Goal: Information Seeking & Learning: Find specific fact

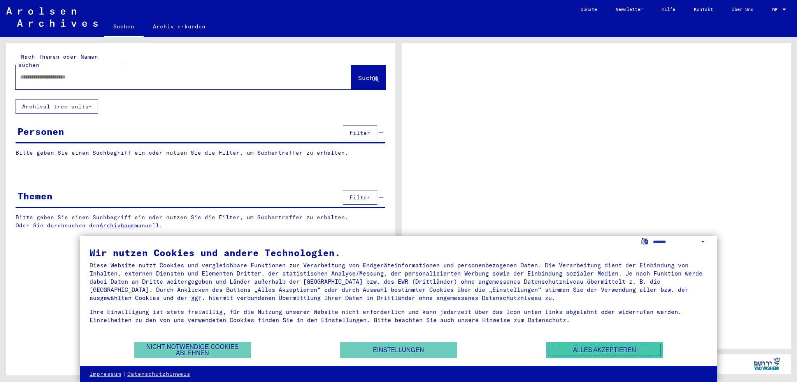
click at [635, 348] on button "Alles akzeptieren" at bounding box center [604, 350] width 117 height 16
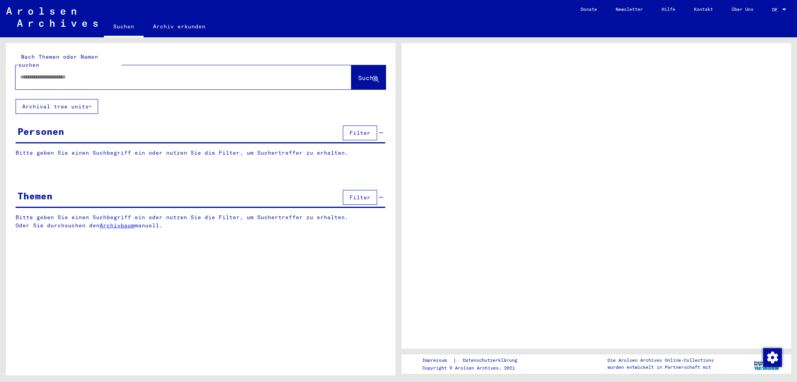
click at [120, 75] on div at bounding box center [174, 77] width 317 height 18
click at [102, 73] on input "text" at bounding box center [176, 77] width 312 height 8
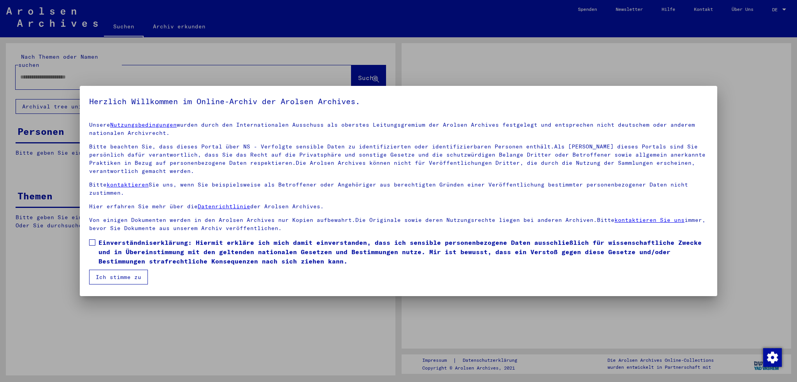
click at [101, 69] on div at bounding box center [398, 191] width 797 height 382
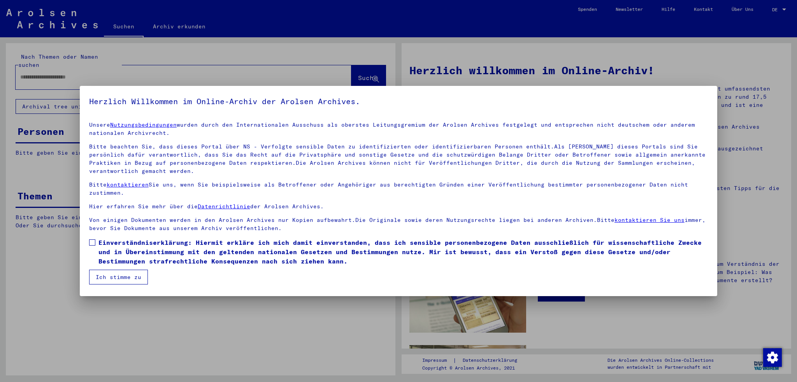
click at [89, 241] on span at bounding box center [92, 243] width 6 height 6
click at [126, 277] on button "Ich stimme zu" at bounding box center [118, 277] width 59 height 15
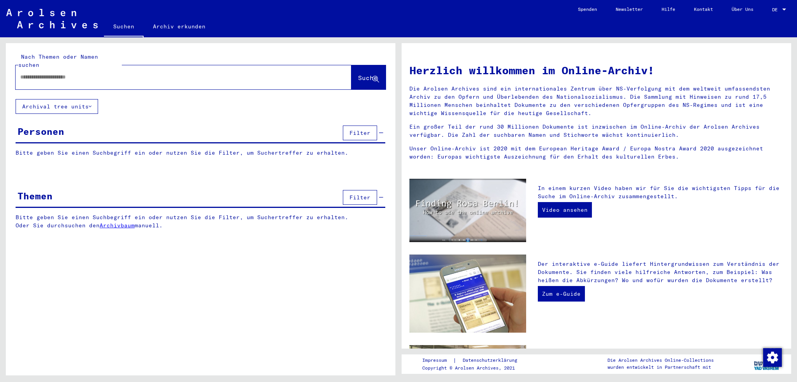
click at [65, 102] on button "Archival tree units" at bounding box center [57, 106] width 82 height 15
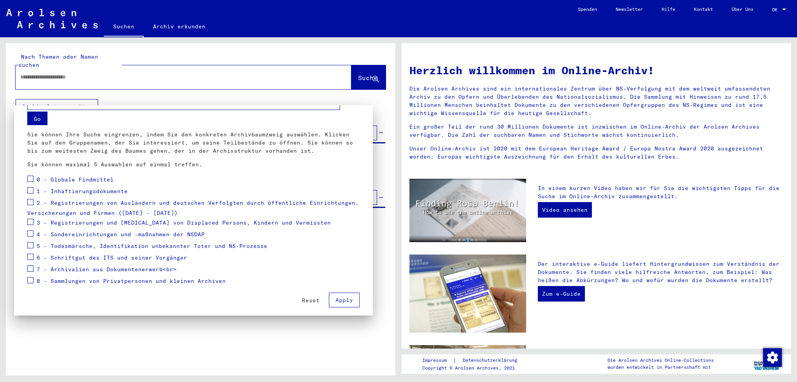
scroll to position [26, 0]
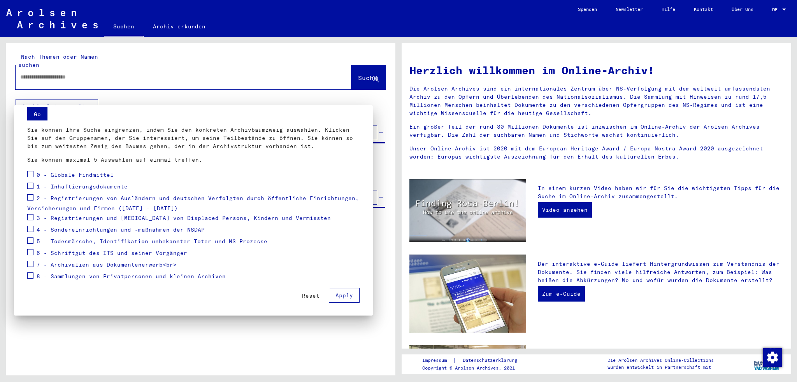
click at [39, 116] on button "Go" at bounding box center [37, 114] width 20 height 14
click at [339, 296] on span "Apply" at bounding box center [344, 295] width 18 height 7
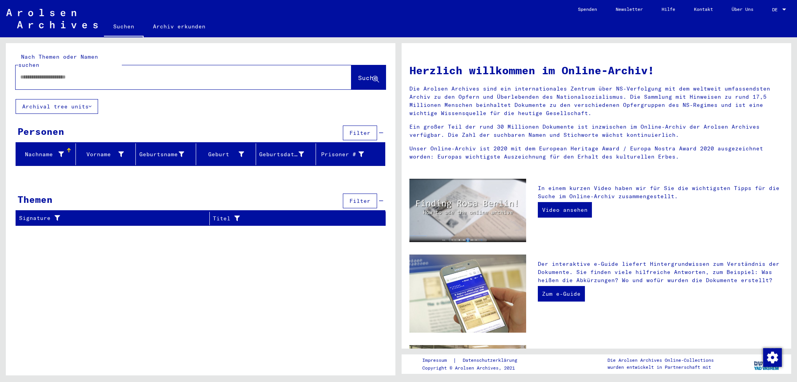
click at [129, 73] on input "text" at bounding box center [174, 77] width 308 height 8
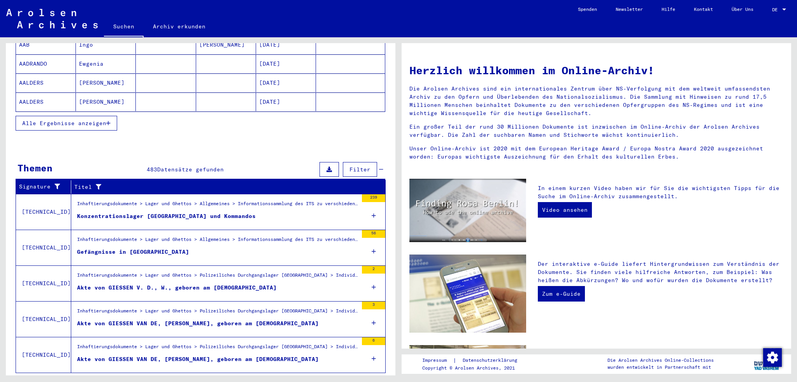
scroll to position [159, 0]
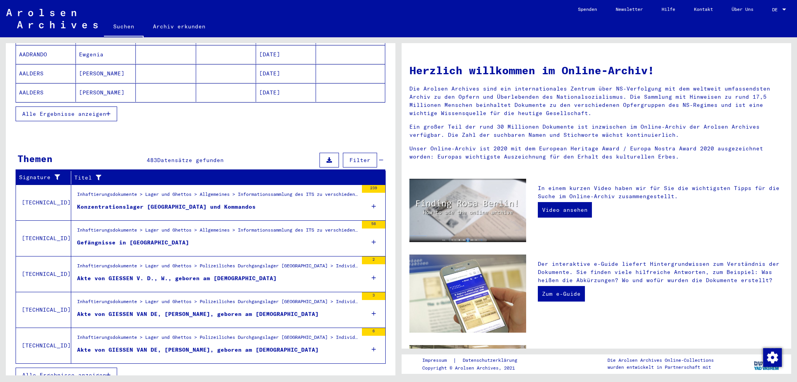
click at [52, 372] on span "Alle Ergebnisse anzeigen" at bounding box center [64, 375] width 84 height 7
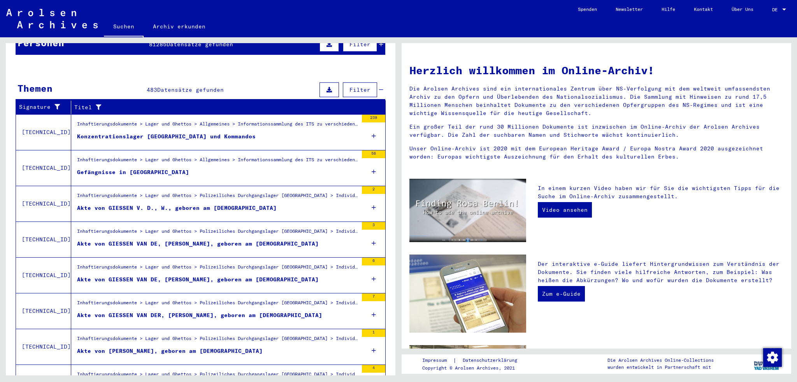
scroll to position [0, 0]
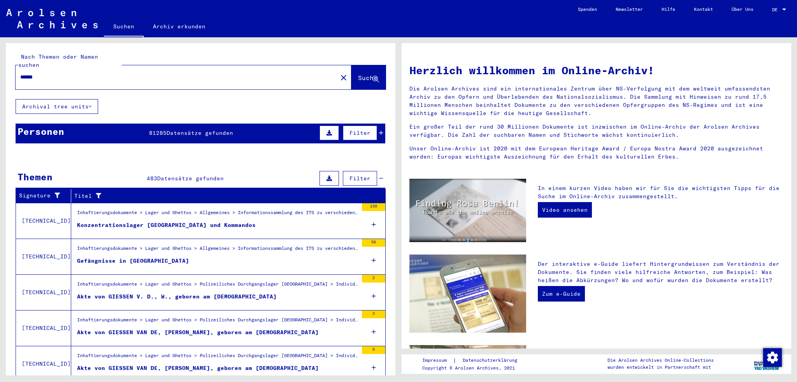
click at [96, 73] on input "******" at bounding box center [174, 77] width 308 height 8
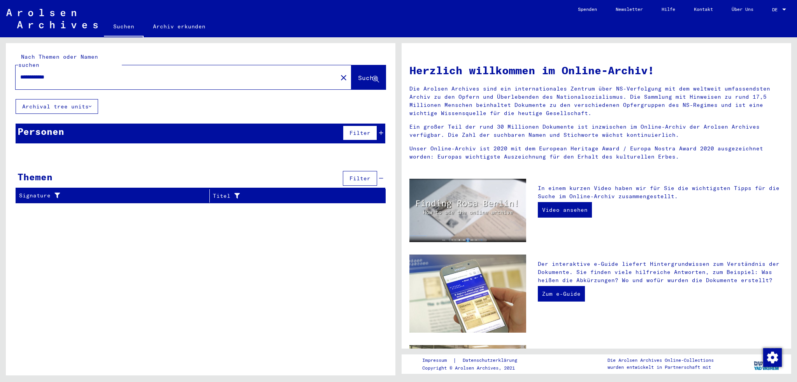
click at [40, 73] on input "**********" at bounding box center [174, 77] width 308 height 8
click at [67, 73] on input "**********" at bounding box center [174, 77] width 308 height 8
type input "**********"
click at [207, 133] on div "Personen 2 Datensätze gefunden Filter" at bounding box center [201, 134] width 370 height 20
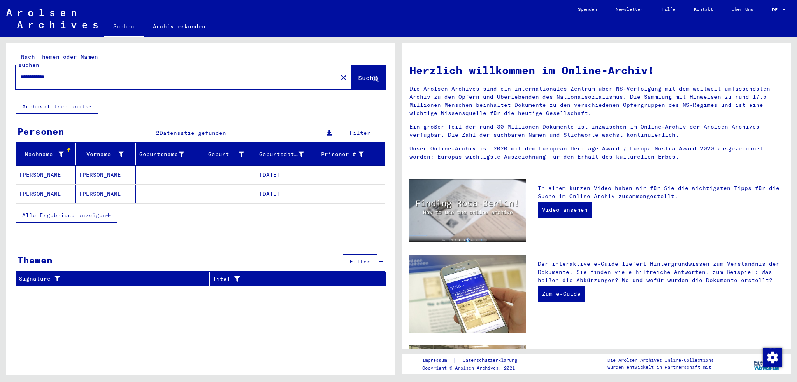
click at [37, 166] on mat-cell "[PERSON_NAME]" at bounding box center [46, 175] width 60 height 19
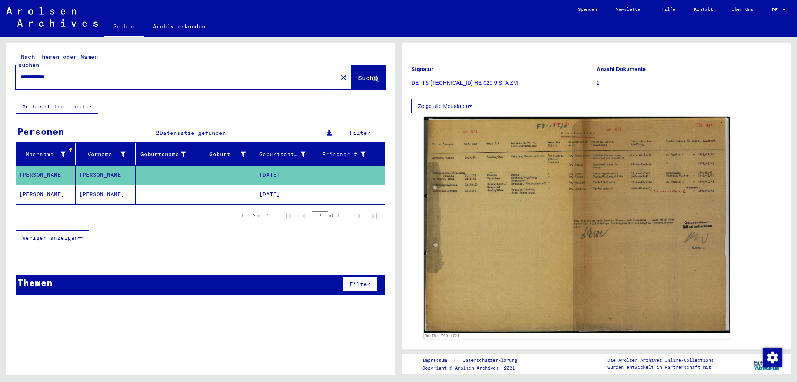
scroll to position [78, 0]
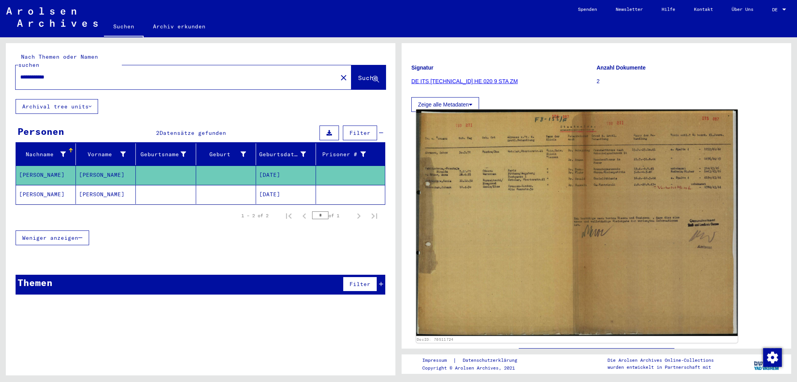
click at [509, 223] on img at bounding box center [576, 223] width 321 height 227
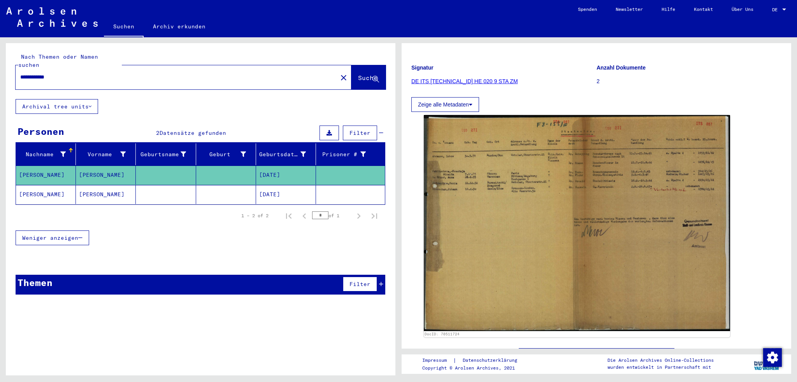
click at [62, 185] on mat-cell "[PERSON_NAME]" at bounding box center [46, 194] width 60 height 19
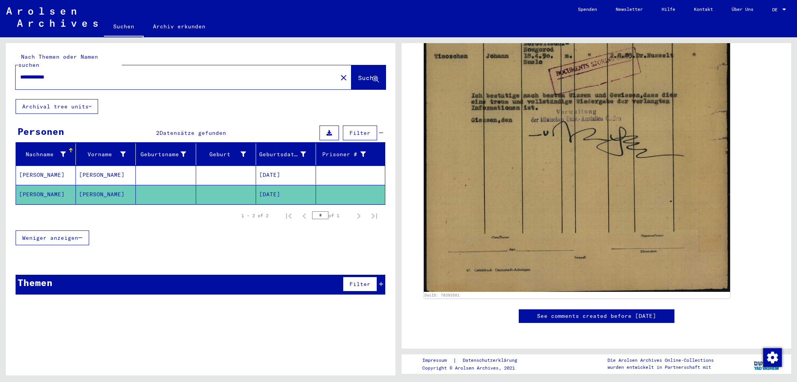
scroll to position [233, 0]
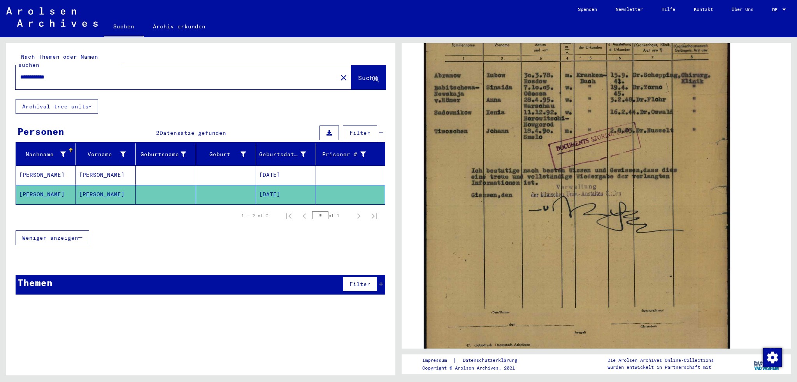
click at [93, 73] on div "**********" at bounding box center [174, 77] width 317 height 18
click at [75, 73] on input "**********" at bounding box center [176, 77] width 312 height 8
type input "*"
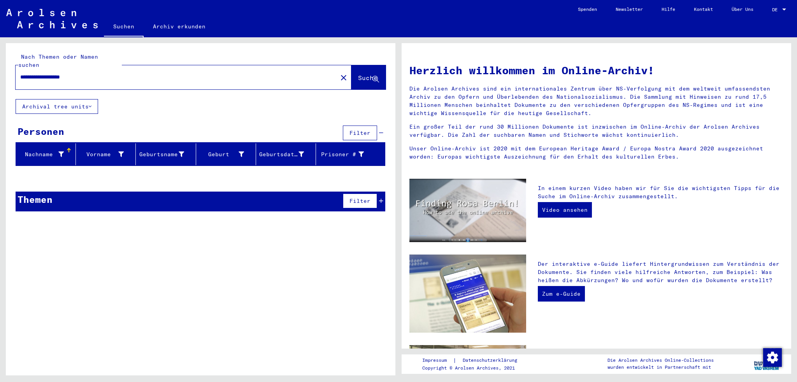
click at [59, 73] on input "**********" at bounding box center [174, 77] width 308 height 8
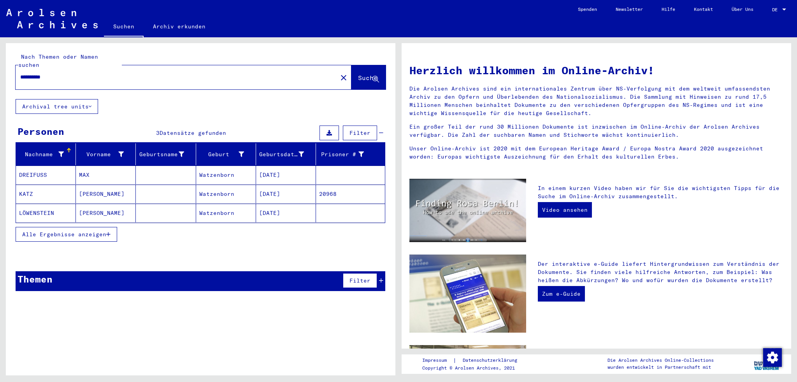
click at [209, 168] on mat-cell "Watzenborn" at bounding box center [226, 175] width 60 height 19
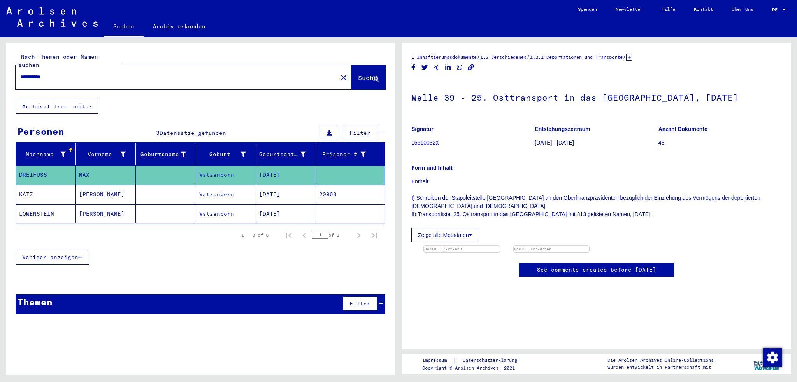
click at [20, 185] on mat-cell "KATZ" at bounding box center [46, 194] width 60 height 19
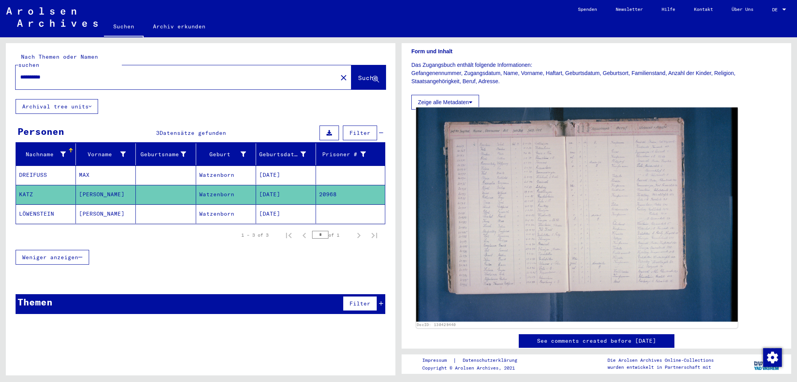
scroll to position [156, 0]
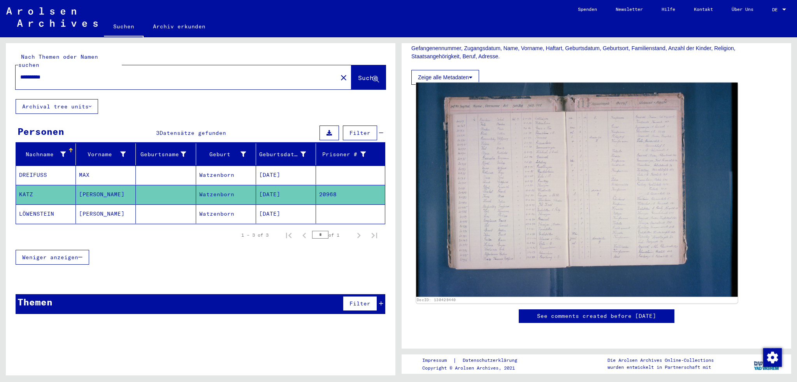
click at [500, 179] on img at bounding box center [576, 190] width 321 height 214
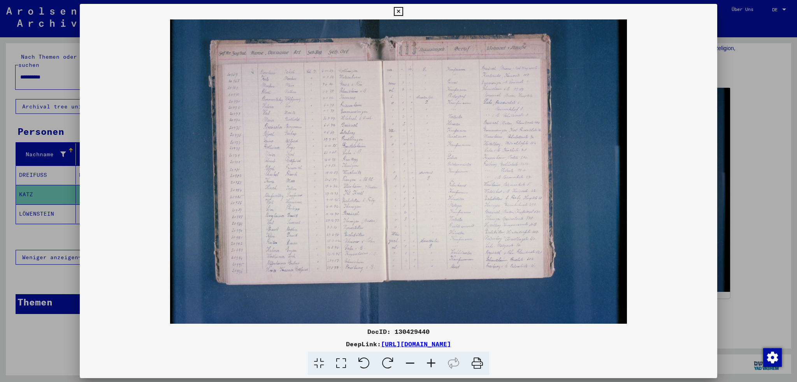
click at [763, 33] on div at bounding box center [398, 191] width 797 height 382
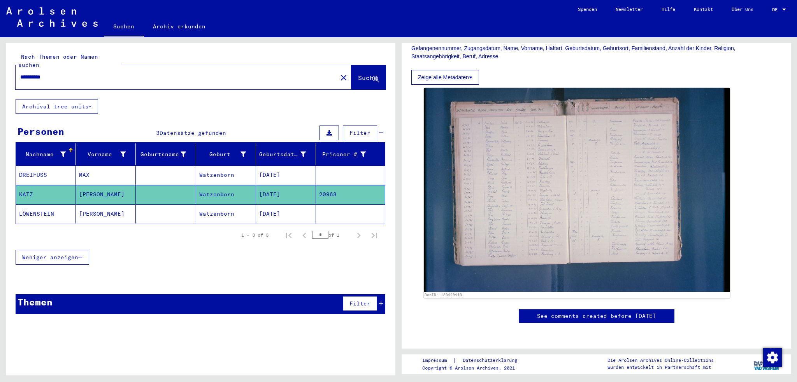
click at [74, 205] on mat-cell "LÖWENSTEIN" at bounding box center [46, 214] width 60 height 19
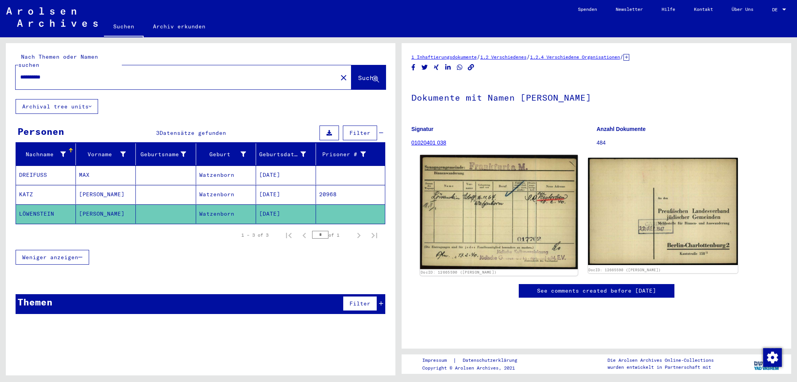
scroll to position [39, 0]
click at [487, 180] on img at bounding box center [499, 212] width 158 height 114
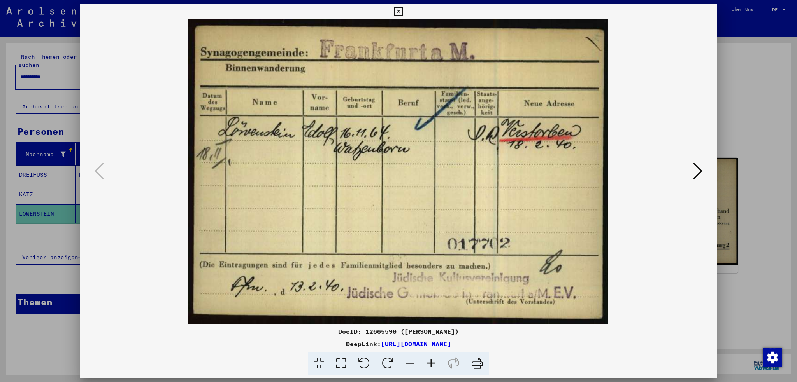
click at [697, 166] on icon at bounding box center [697, 171] width 9 height 19
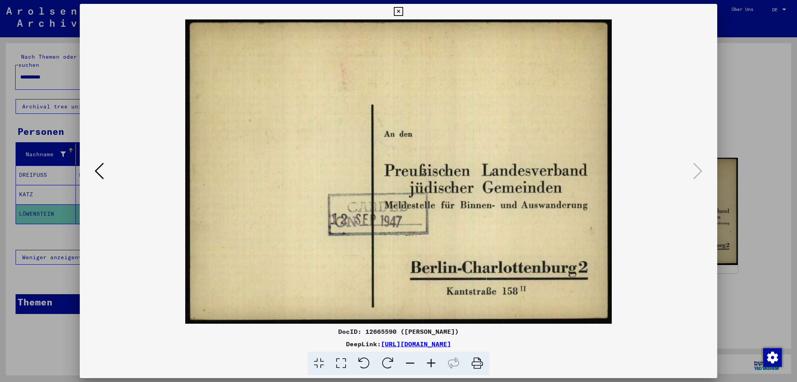
click at [741, 159] on div at bounding box center [398, 191] width 797 height 382
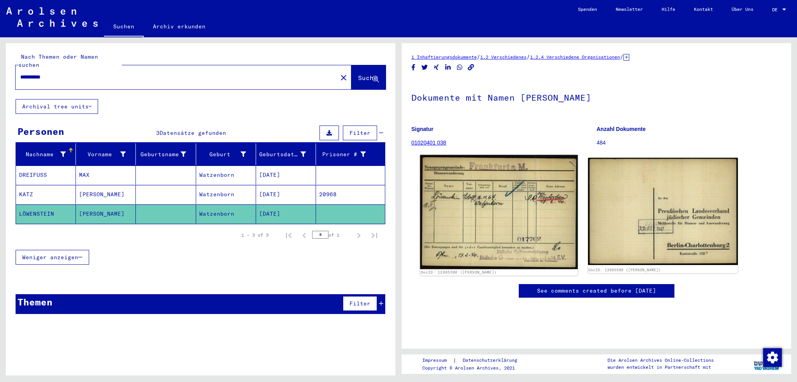
scroll to position [0, 0]
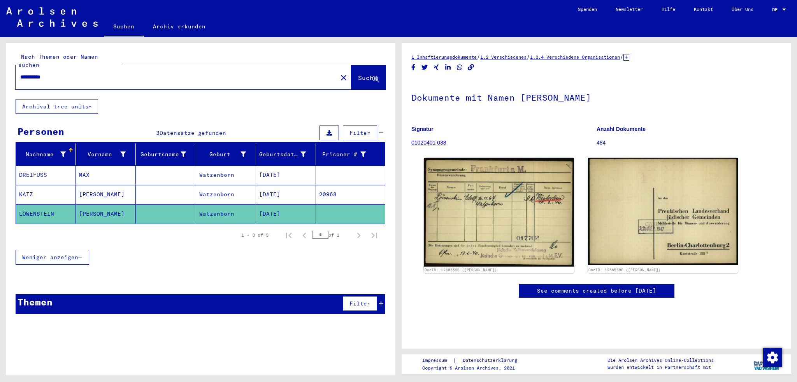
click at [118, 185] on mat-cell "[PERSON_NAME]" at bounding box center [106, 194] width 60 height 19
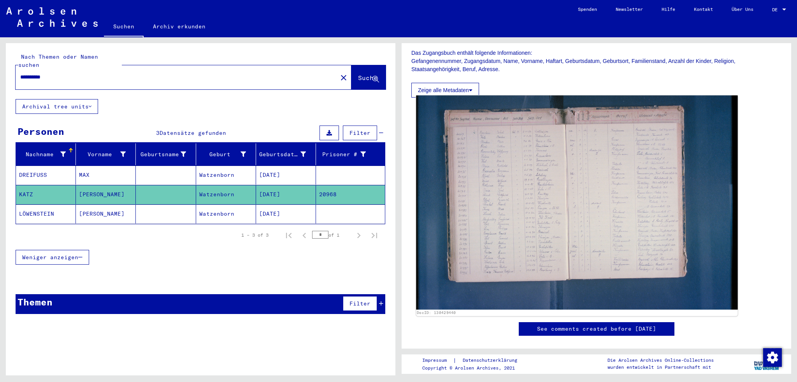
scroll to position [111, 0]
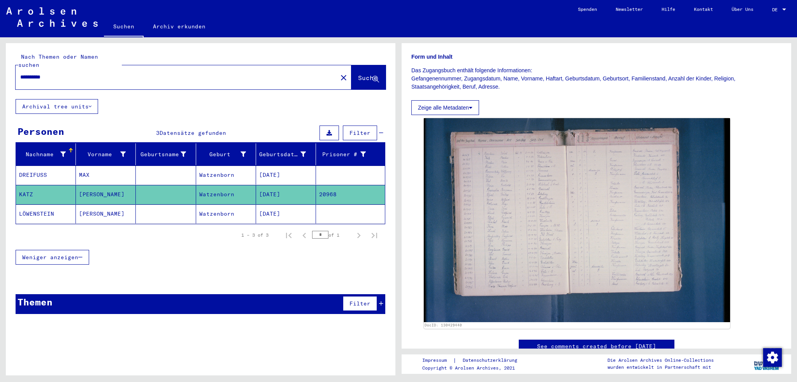
click at [51, 167] on mat-cell "DREIFUSS" at bounding box center [46, 175] width 60 height 19
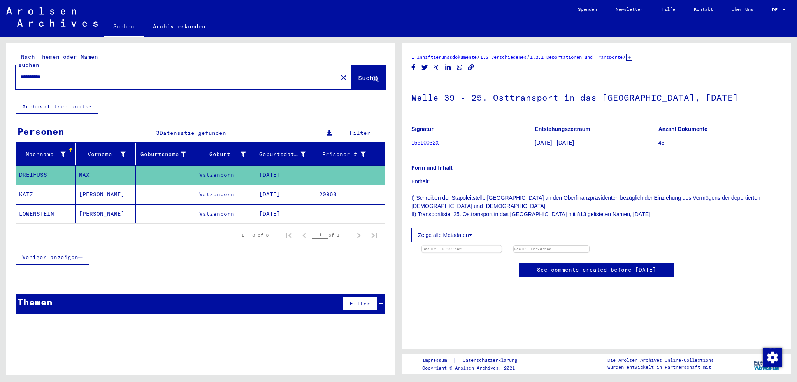
scroll to position [195, 0]
click at [492, 246] on img at bounding box center [461, 246] width 79 height 0
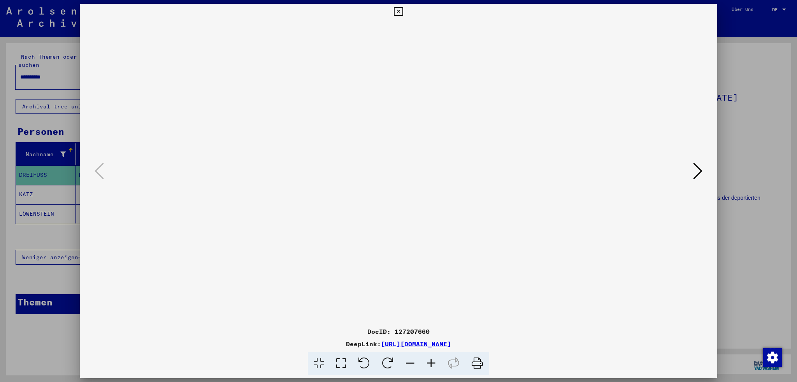
click at [398, 10] on icon at bounding box center [398, 11] width 9 height 9
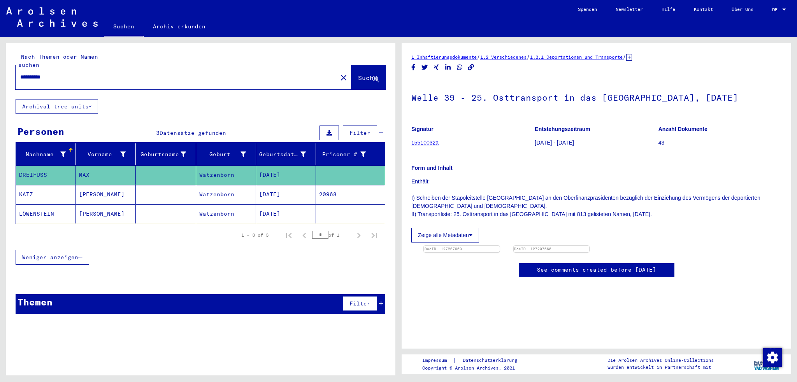
scroll to position [0, 0]
click at [109, 75] on div "**********" at bounding box center [174, 77] width 317 height 18
click at [109, 73] on input "**********" at bounding box center [176, 77] width 312 height 8
type input "*"
click at [325, 185] on mat-cell "20968" at bounding box center [350, 194] width 69 height 19
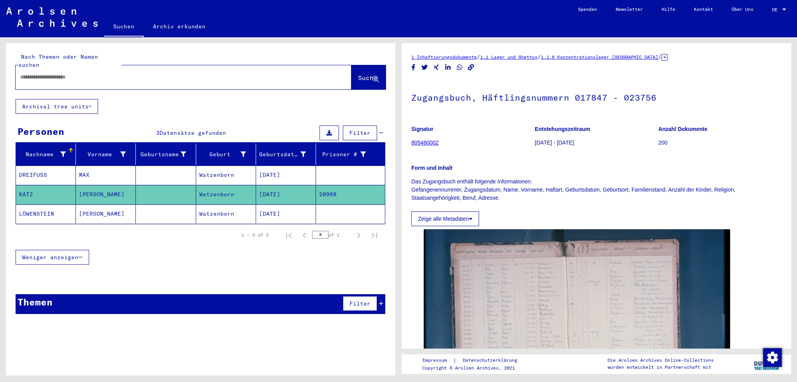
click at [428, 141] on link "805460002" at bounding box center [424, 143] width 27 height 6
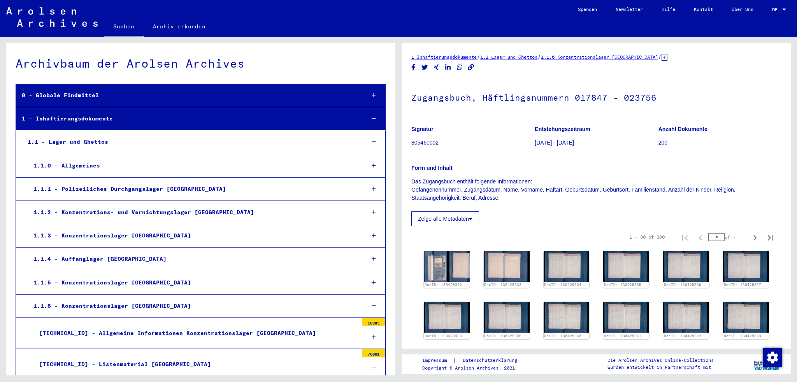
click at [372, 118] on icon at bounding box center [374, 118] width 4 height 5
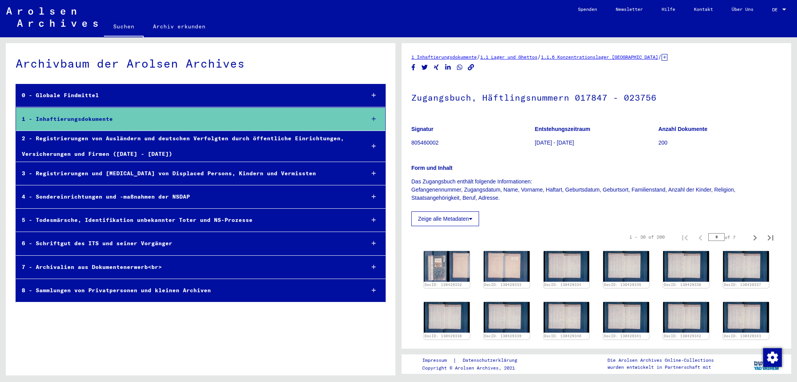
click at [238, 168] on div "3 - Registrierungen und [MEDICAL_DATA] von Displaced Persons, Kindern und Vermi…" at bounding box center [187, 173] width 343 height 15
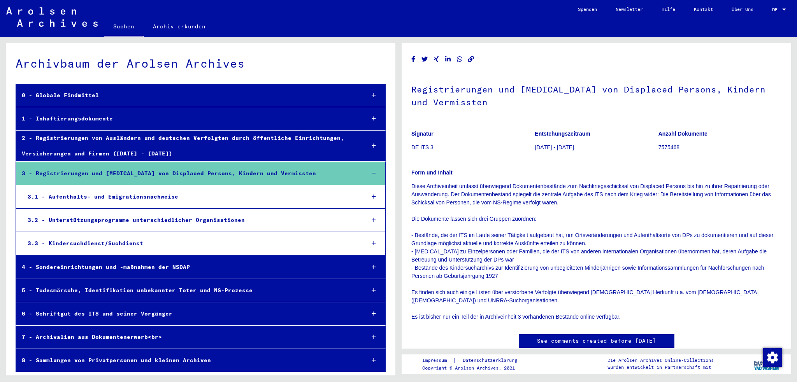
click at [371, 170] on div at bounding box center [374, 173] width 23 height 23
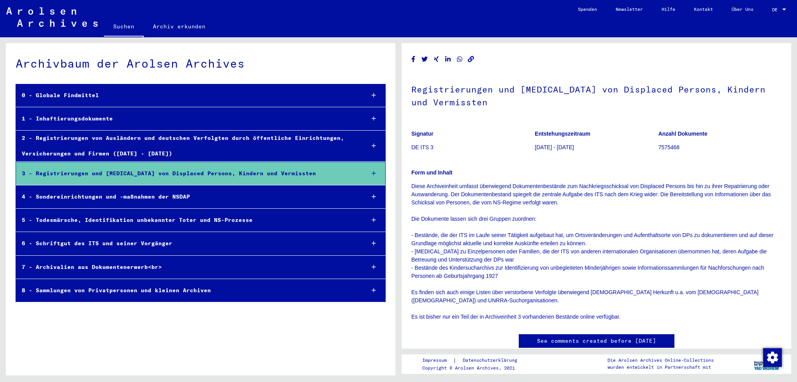
click at [176, 200] on div "4 - Sondereinrichtungen und -maßnahmen der NSDAP" at bounding box center [187, 196] width 343 height 15
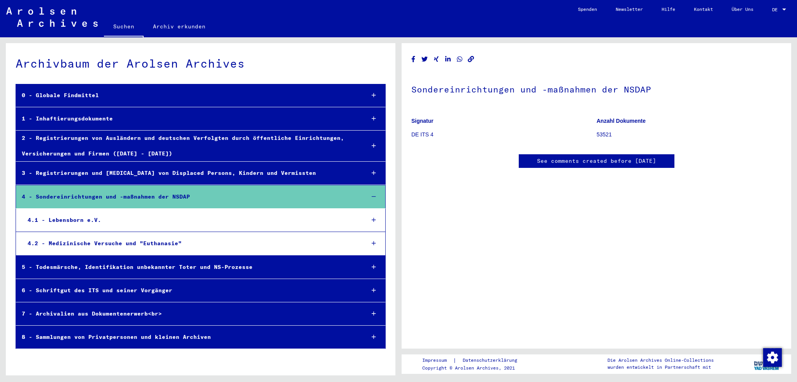
click at [312, 243] on div "4.2 - Medizinische Versuche und "Euthanasie"" at bounding box center [190, 243] width 337 height 15
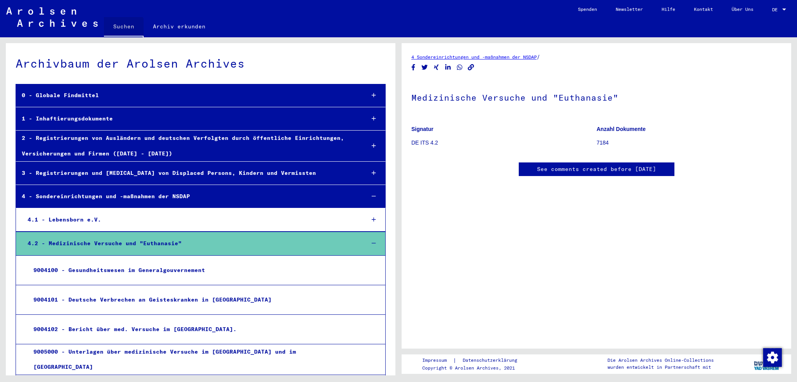
click at [121, 28] on link "Suchen" at bounding box center [124, 27] width 40 height 20
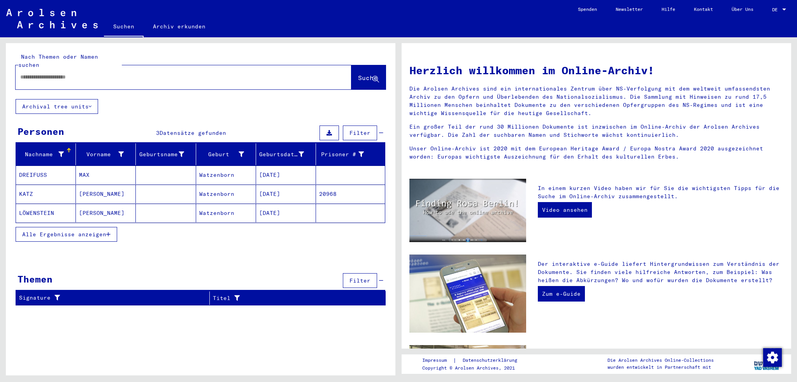
click at [148, 68] on div at bounding box center [172, 77] width 312 height 18
click at [146, 73] on input "text" at bounding box center [174, 77] width 308 height 8
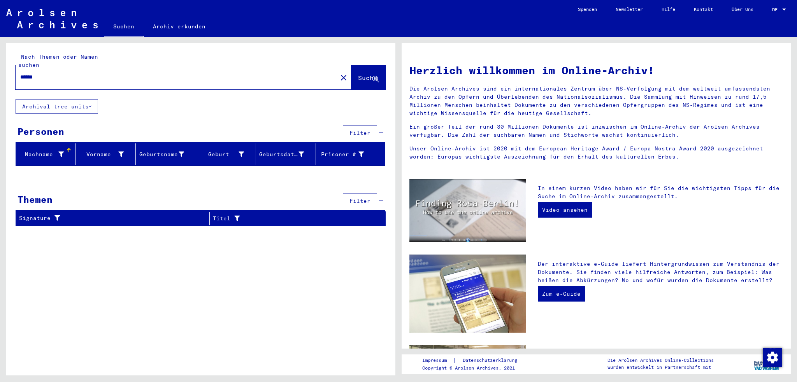
click at [60, 74] on div "******" at bounding box center [172, 77] width 312 height 18
click at [56, 73] on input "******" at bounding box center [174, 77] width 308 height 8
type input "*******"
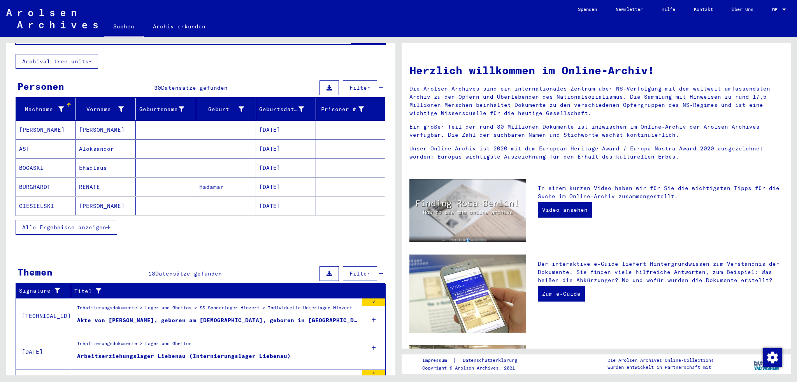
scroll to position [39, 0]
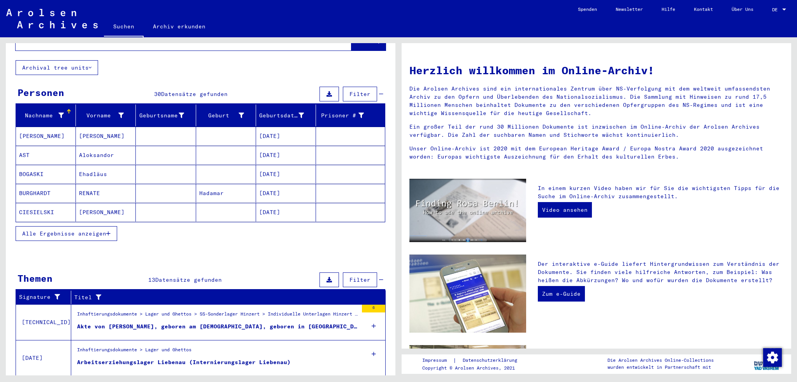
click at [37, 185] on mat-cell "BURGHARDT" at bounding box center [46, 193] width 60 height 19
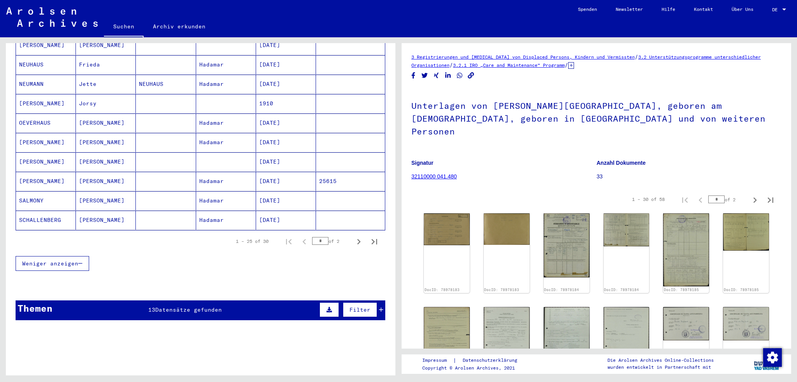
scroll to position [428, 0]
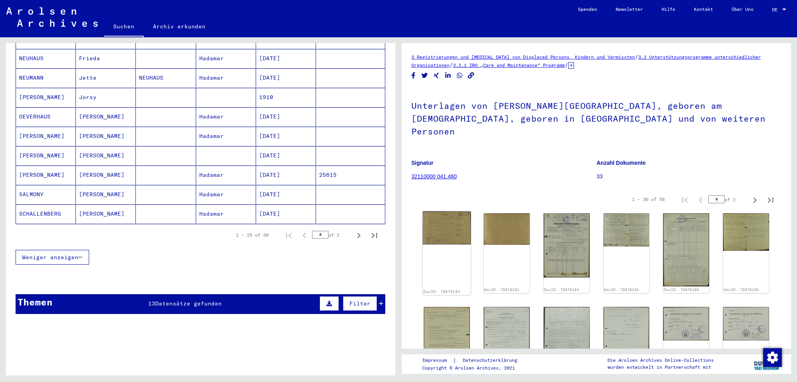
click at [448, 216] on img at bounding box center [446, 228] width 48 height 33
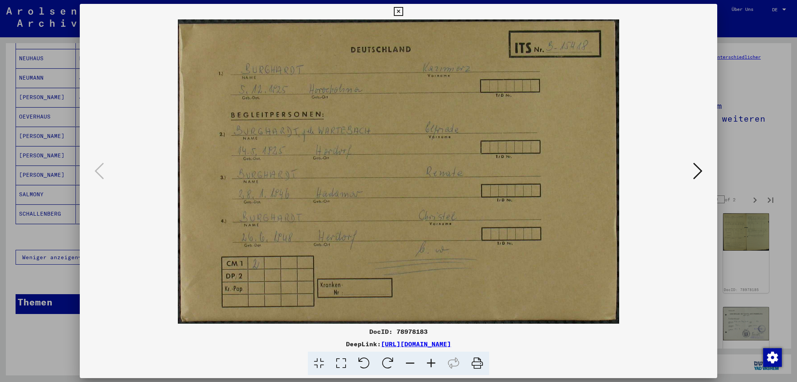
click at [693, 174] on icon at bounding box center [697, 171] width 9 height 19
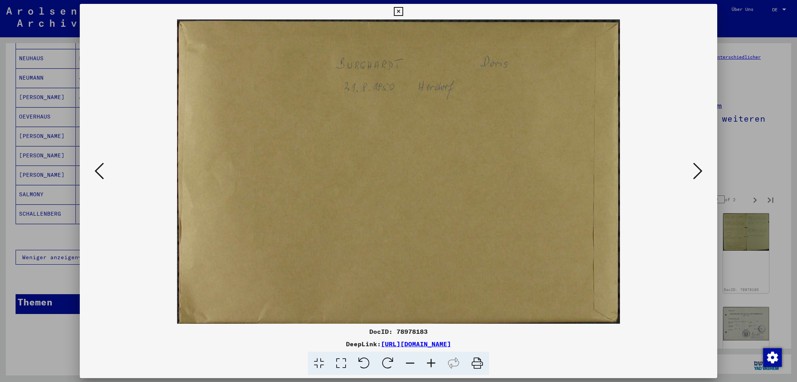
click at [693, 174] on icon at bounding box center [697, 171] width 9 height 19
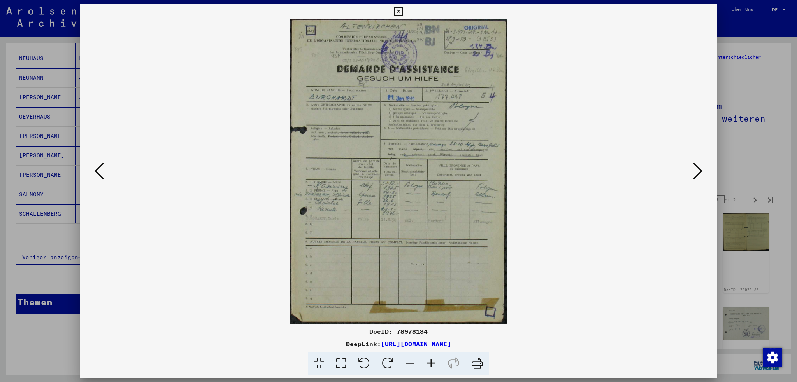
click at [693, 174] on icon at bounding box center [697, 171] width 9 height 19
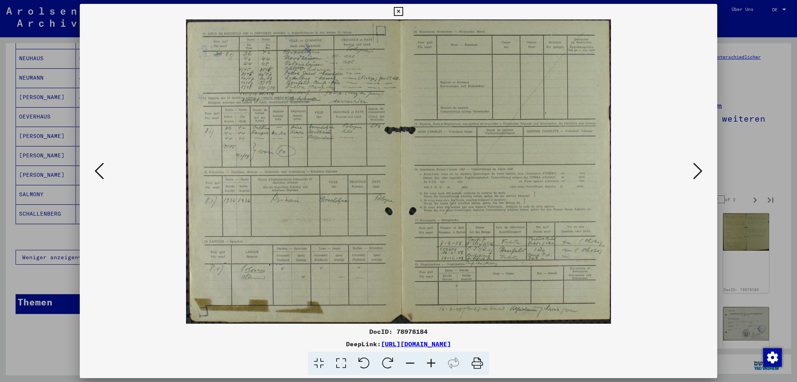
click at [693, 174] on icon at bounding box center [697, 171] width 9 height 19
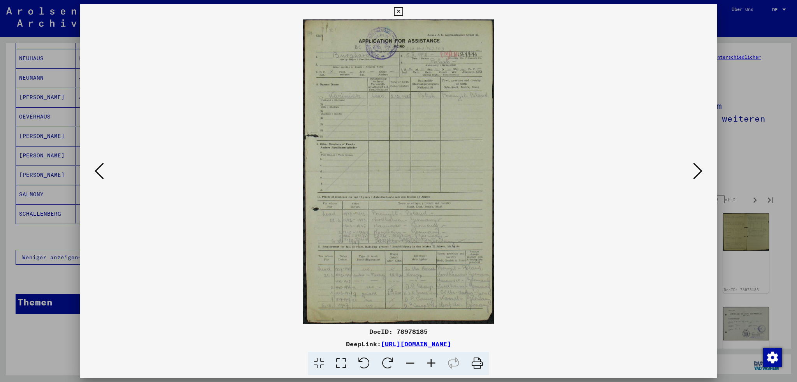
click at [752, 121] on div at bounding box center [398, 191] width 797 height 382
